Goal: Communication & Community: Answer question/provide support

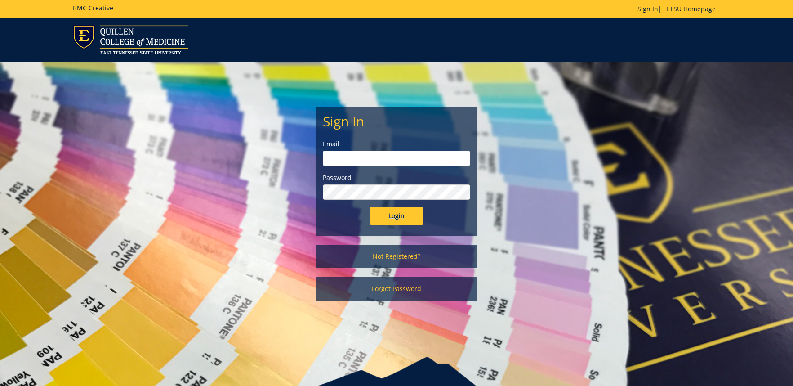
click at [412, 161] on input "email" at bounding box center [397, 158] width 148 height 15
type input "[EMAIL_ADDRESS][DOMAIN_NAME]"
click at [403, 225] on div "Sign In Email woodwardsc@etsu.edu Password Login" at bounding box center [396, 171] width 161 height 128
click at [404, 220] on input "Login" at bounding box center [397, 216] width 54 height 18
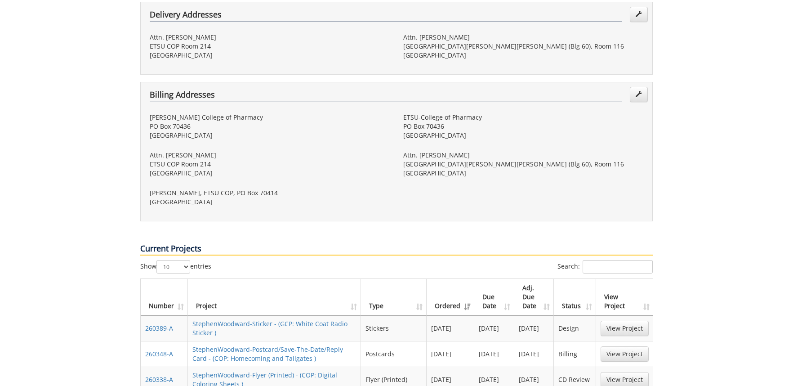
scroll to position [327, 0]
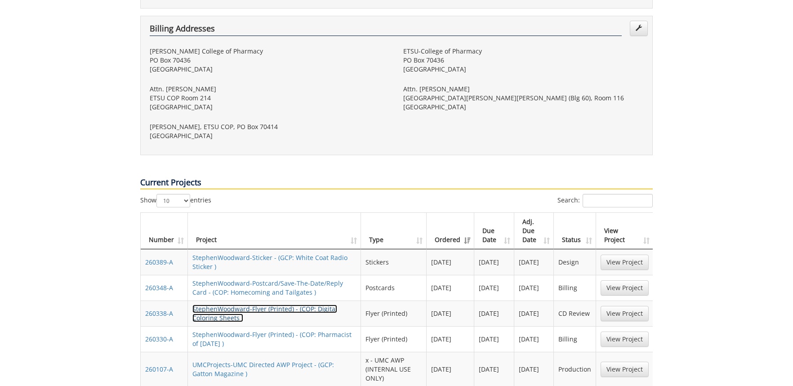
click at [320, 305] on link "StephenWoodward-Flyer (Printed) - (COP: Digital Coloring Sheets )" at bounding box center [265, 314] width 145 height 18
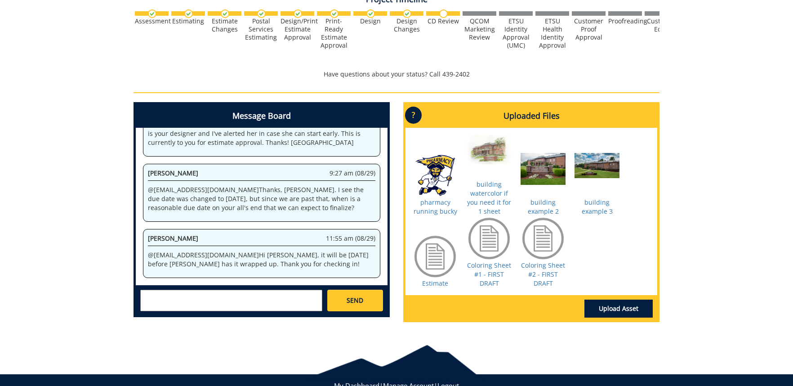
scroll to position [385, 0]
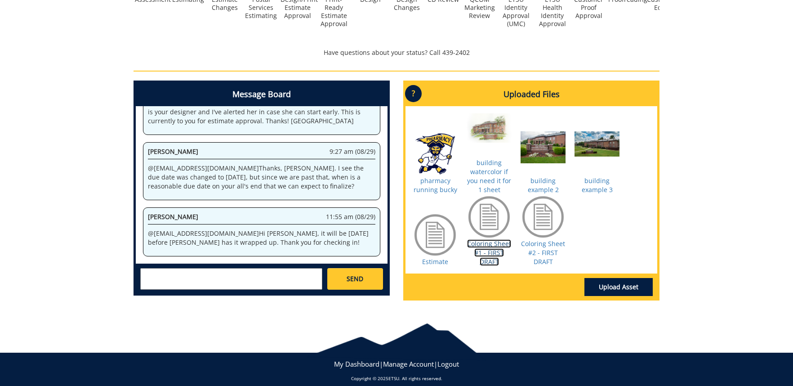
click at [488, 250] on link "Coloring Sheet #1 - FIRST DRAFT" at bounding box center [489, 252] width 44 height 27
click at [550, 245] on link "Coloring Sheet #2 - FIRST DRAFT" at bounding box center [543, 252] width 44 height 27
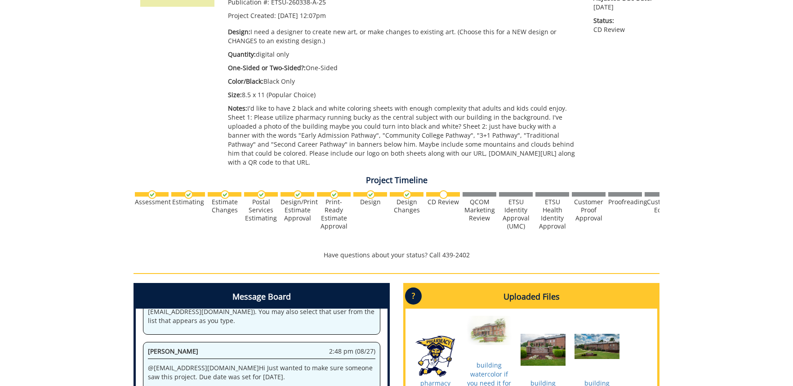
scroll to position [272, 0]
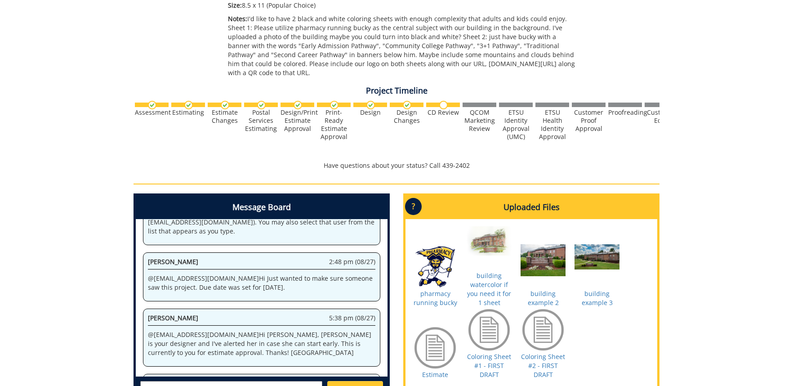
click at [266, 381] on textarea at bounding box center [231, 392] width 182 height 22
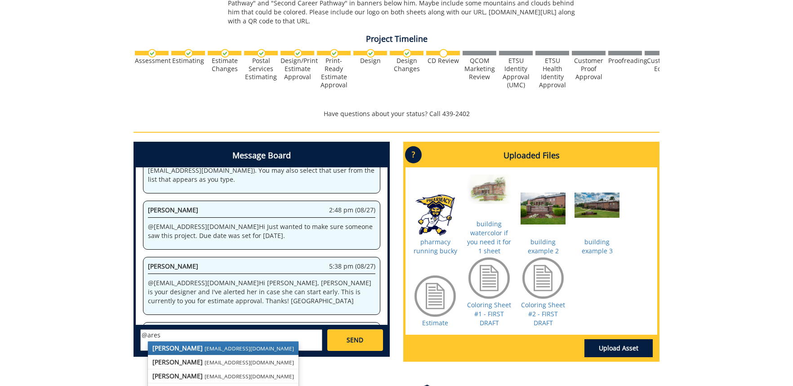
scroll to position [331, 0]
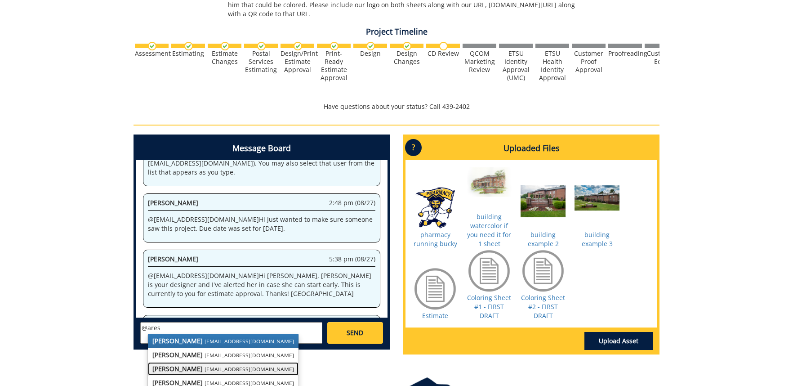
click at [206, 365] on small "[EMAIL_ADDRESS][DOMAIN_NAME]" at bounding box center [250, 368] width 90 height 7
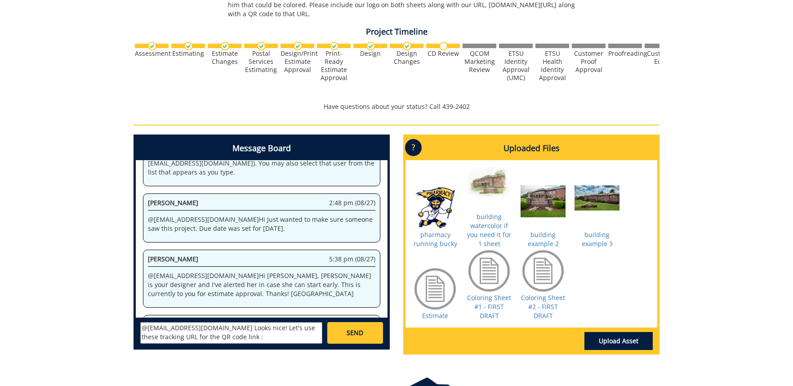
paste textarea "[URL][DOMAIN_NAME]"
click at [202, 329] on textarea "@[EMAIL_ADDRESS][DOMAIN_NAME] Looks nice! Let's use these tracking URL for the …" at bounding box center [231, 333] width 182 height 22
click at [283, 328] on textarea "@[EMAIL_ADDRESS][DOMAIN_NAME] Looks nice! Let's use these tracking URL for the …" at bounding box center [231, 333] width 182 height 22
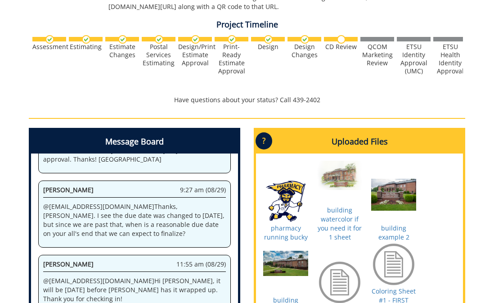
scroll to position [419, 0]
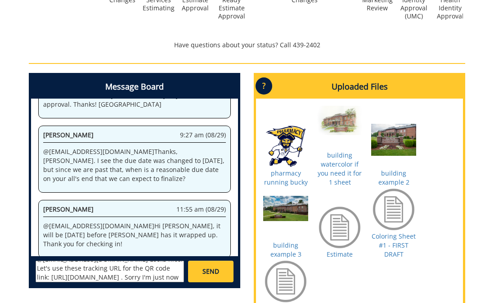
click at [170, 272] on textarea "@[EMAIL_ADDRESS][DOMAIN_NAME] Looks nice! Let's use these tracking URL for the …" at bounding box center [110, 271] width 148 height 22
click at [173, 278] on textarea "@[EMAIL_ADDRESS][DOMAIN_NAME] Looks nice! Let's use these tracking URL for the …" at bounding box center [110, 271] width 148 height 22
type textarea "@[EMAIL_ADDRESS][DOMAIN_NAME] Looks nice! Let's use these tracking URL for the …"
